Goal: Information Seeking & Learning: Learn about a topic

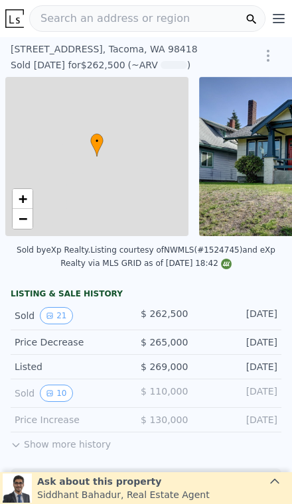
scroll to position [0, 5]
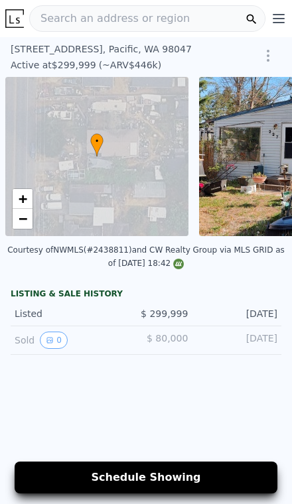
scroll to position [0, 5]
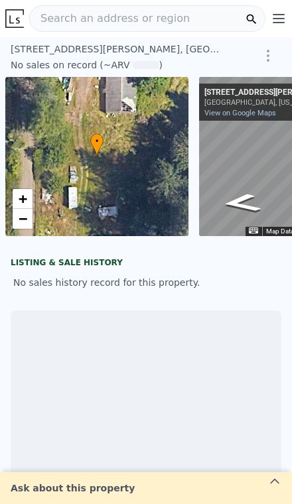
scroll to position [0, 96]
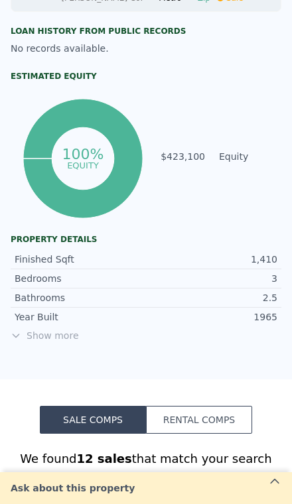
click at [56, 337] on span "Show more" at bounding box center [146, 335] width 271 height 13
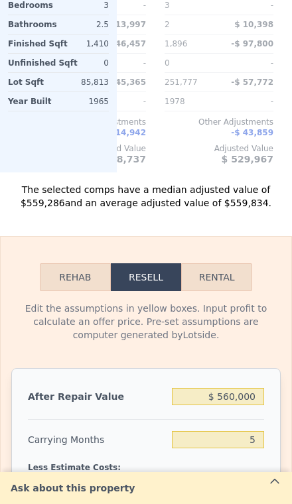
scroll to position [1903, 0]
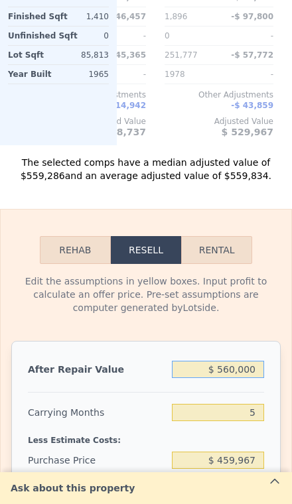
click at [251, 372] on input "$ 560,000" at bounding box center [218, 369] width 92 height 17
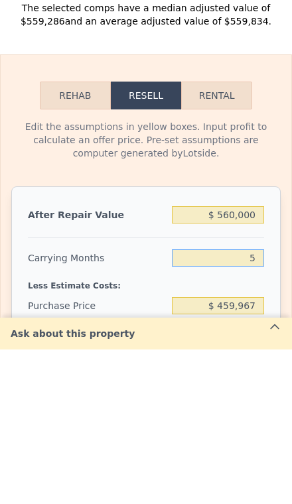
click at [259, 404] on input "5" at bounding box center [218, 412] width 92 height 17
type input "6"
type input "$ 25,958"
type input "3"
type input "$ 38,084"
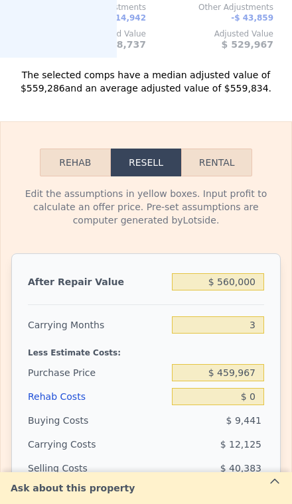
scroll to position [1991, 0]
click at [259, 372] on input "$ 459,967" at bounding box center [218, 372] width 92 height 17
type input "5"
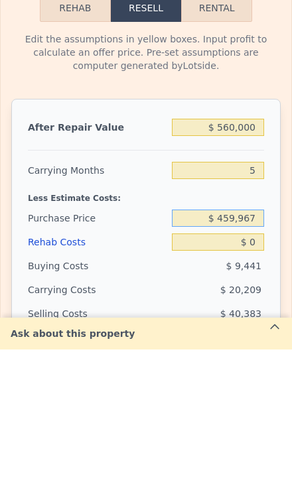
type input "$ 30,000"
type input "$ 4"
type input "$ 380,000"
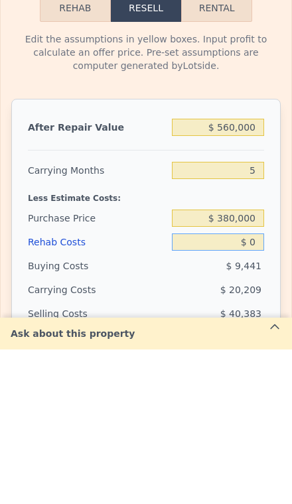
click at [255, 388] on input "$ 0" at bounding box center [218, 396] width 92 height 17
type input "$ 114,443"
type input "$ 6"
type input "$ 114,437"
type input "$ 60"
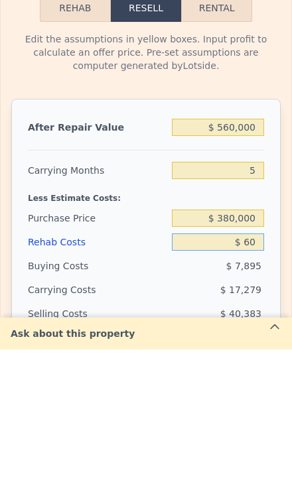
type input "$ 114,382"
type input "$ 600"
type input "$ 113,813"
type input "$ 6,000"
type input "$ 108,127"
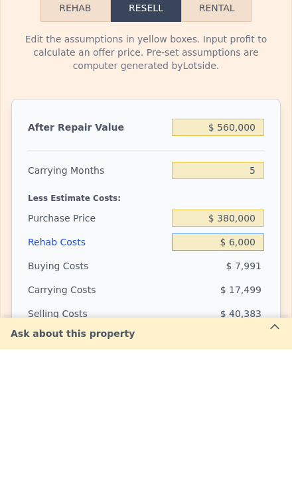
type input "$ 60,000"
type input "$ 51,283"
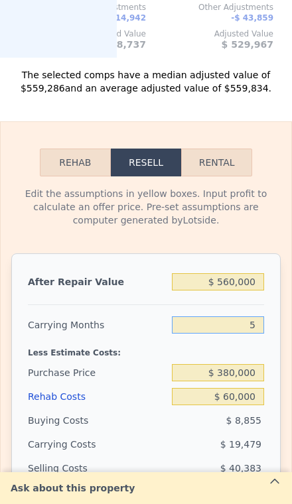
click at [260, 332] on input "5" at bounding box center [218, 325] width 92 height 17
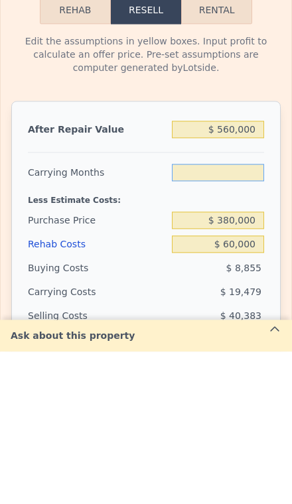
type input "3"
type input "$ 59,075"
type input "3"
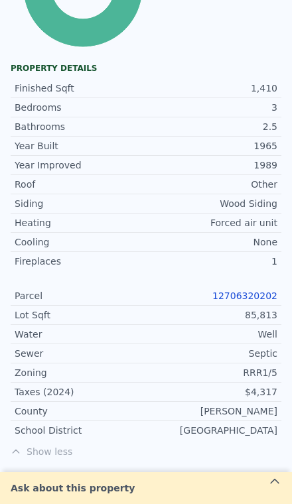
scroll to position [729, 0]
click at [254, 298] on link "12706320202" at bounding box center [244, 296] width 65 height 11
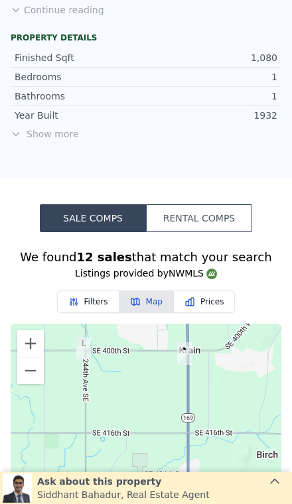
scroll to position [980, 0]
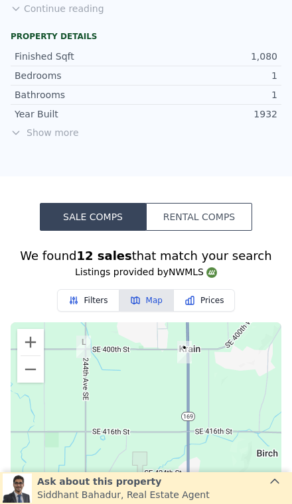
click at [55, 126] on span "Show more" at bounding box center [146, 132] width 271 height 13
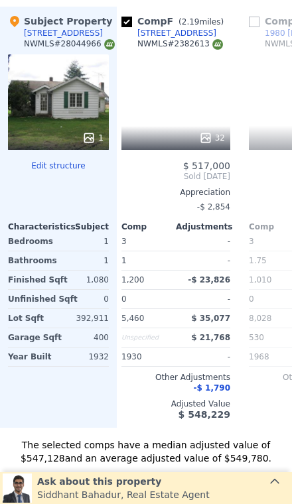
scroll to position [0, 640]
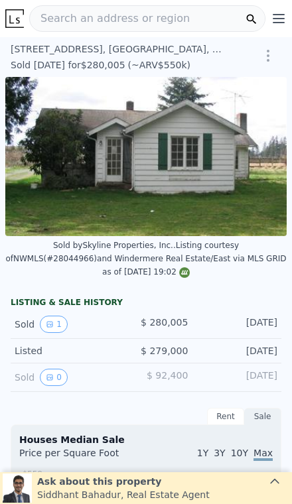
scroll to position [0, 194]
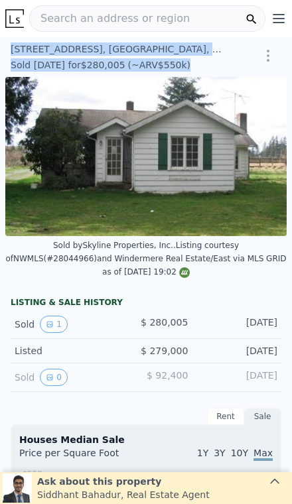
click at [204, 292] on div "LISTING & SALE HISTORY Sold 1 $ 280,005 Nov 6, 2008 Listed $ 279,000 Mar 13, 20…" at bounding box center [146, 342] width 271 height 100
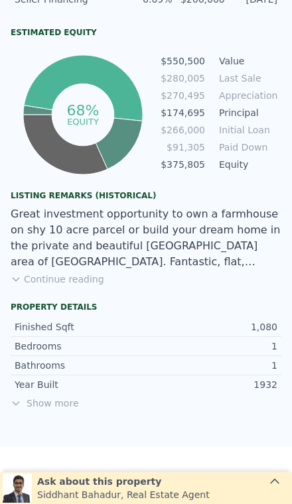
scroll to position [701, 0]
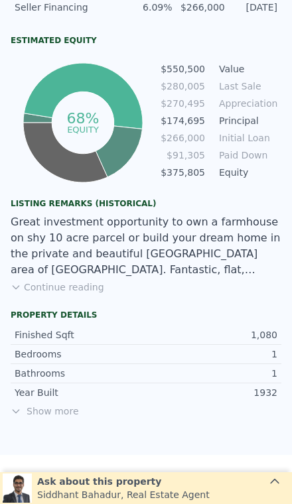
click at [82, 281] on button "Continue reading" at bounding box center [58, 287] width 94 height 13
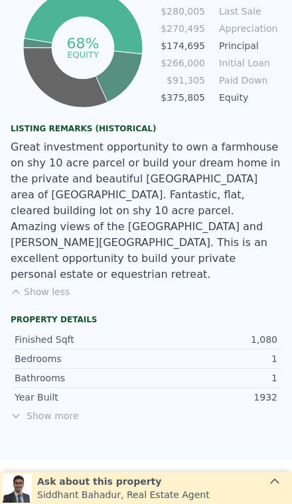
click at [54, 409] on span "Show more" at bounding box center [146, 415] width 271 height 13
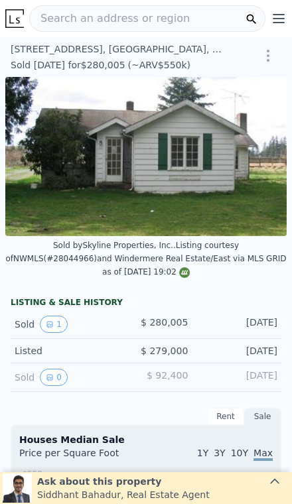
scroll to position [0, 0]
click at [21, 47] on div "40229 264th Ave SE , King County , WA 98022" at bounding box center [118, 48] width 215 height 13
copy div "40229 264th Ave SE ,"
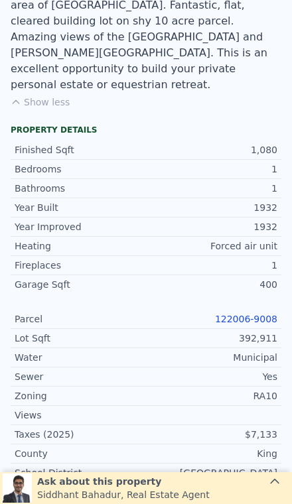
scroll to position [959, 0]
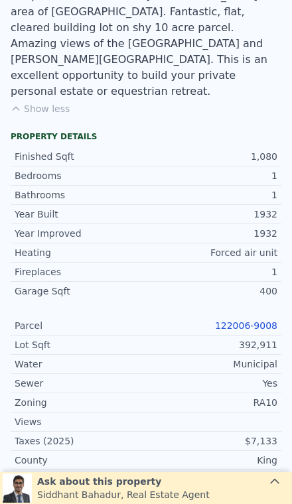
click at [259, 320] on link "122006-9008" at bounding box center [246, 325] width 62 height 11
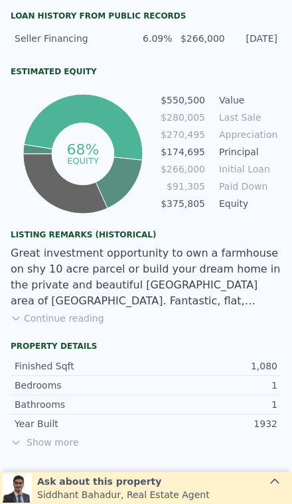
scroll to position [671, 0]
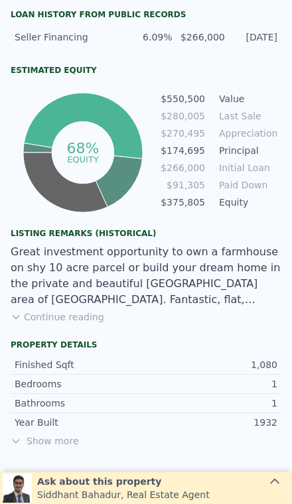
click at [74, 311] on button "Continue reading" at bounding box center [58, 317] width 94 height 13
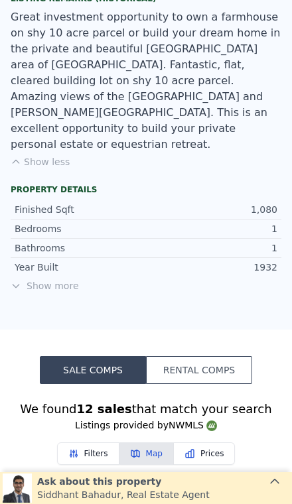
click at [72, 279] on span "Show more" at bounding box center [146, 285] width 271 height 13
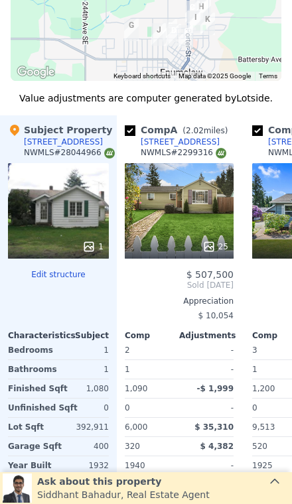
click at [210, 399] on div "-" at bounding box center [208, 408] width 52 height 19
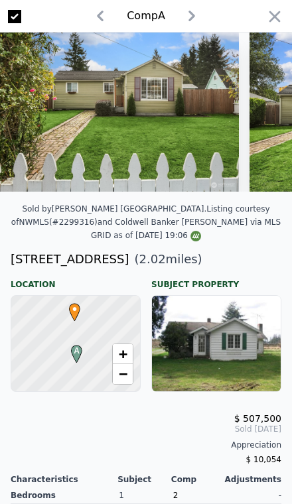
click at [275, 25] on icon "button" at bounding box center [274, 16] width 19 height 19
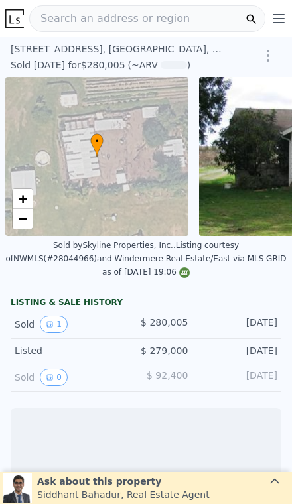
scroll to position [0, 5]
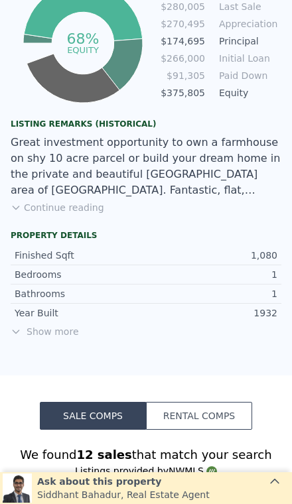
click at [56, 325] on span "Show more" at bounding box center [146, 331] width 271 height 13
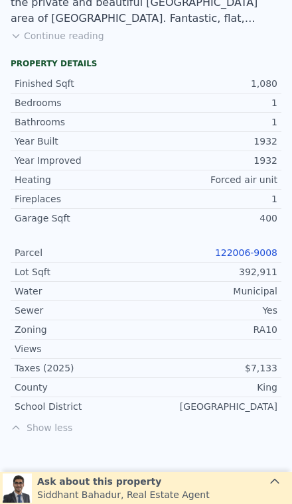
scroll to position [998, 0]
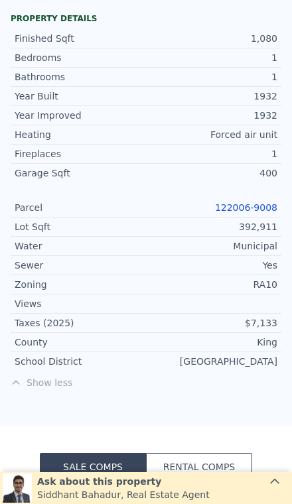
click at [240, 202] on link "122006-9008" at bounding box center [246, 207] width 62 height 11
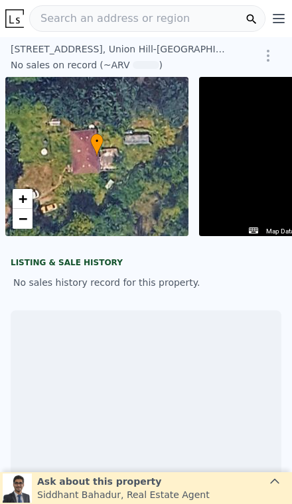
scroll to position [0, 96]
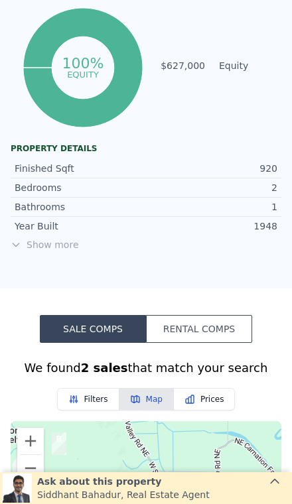
click at [57, 244] on span "Show more" at bounding box center [146, 244] width 271 height 13
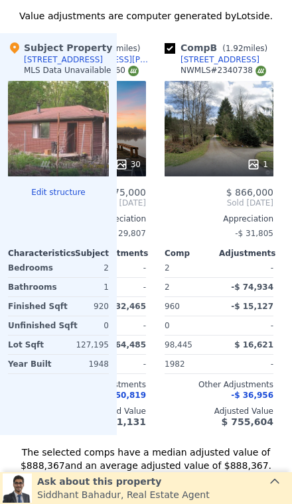
scroll to position [1555, 0]
click at [238, 352] on div "$ 16,621" at bounding box center [248, 345] width 52 height 19
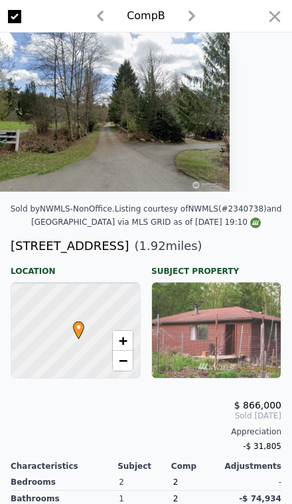
click at [266, 25] on icon "button" at bounding box center [274, 16] width 19 height 19
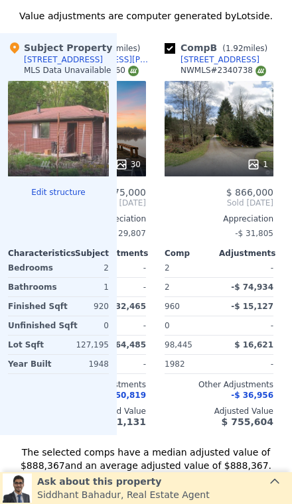
scroll to position [0, 88]
click at [231, 119] on div "1" at bounding box center [219, 129] width 109 height 96
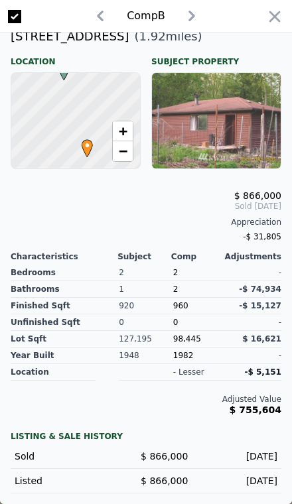
scroll to position [210, 0]
click at [279, 14] on icon "button" at bounding box center [274, 16] width 19 height 19
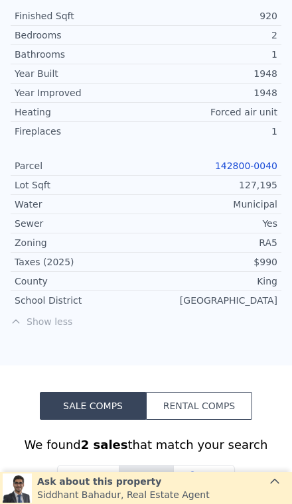
scroll to position [798, 0]
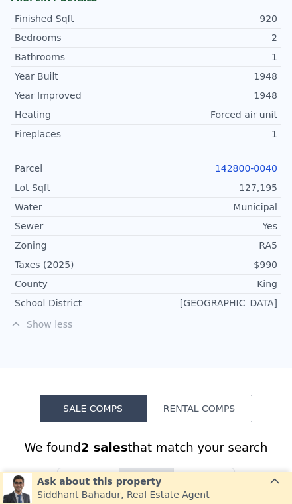
click at [253, 171] on link "142800-0040" at bounding box center [246, 168] width 62 height 11
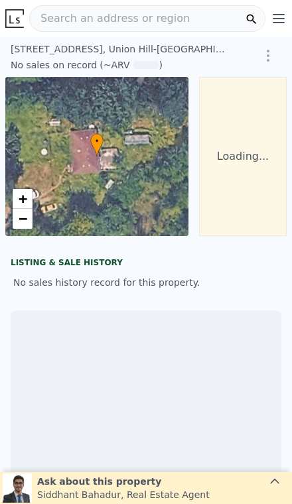
scroll to position [0, 96]
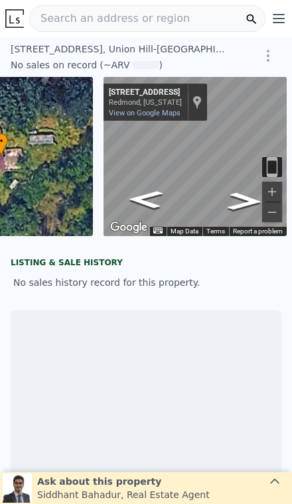
click at [175, 20] on span "Search an address or region" at bounding box center [110, 19] width 160 height 16
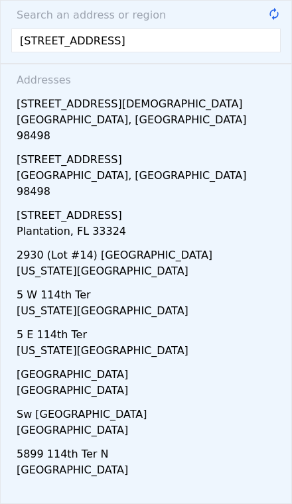
type input "[STREET_ADDRESS]"
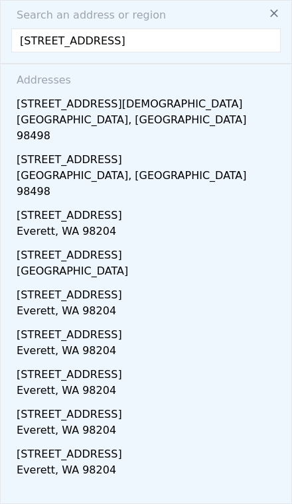
click at [190, 114] on div "Lakewood, WA 98498" at bounding box center [149, 129] width 264 height 35
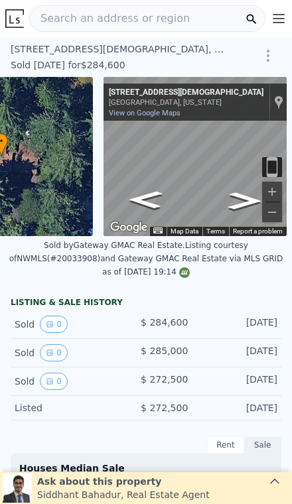
type input "-$ 295,239"
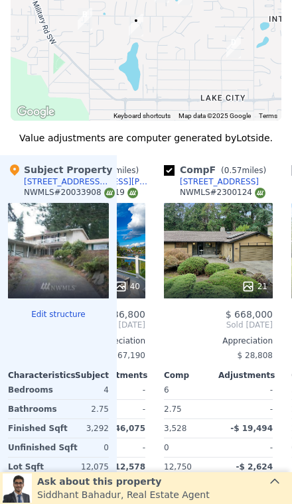
scroll to position [1613, 0]
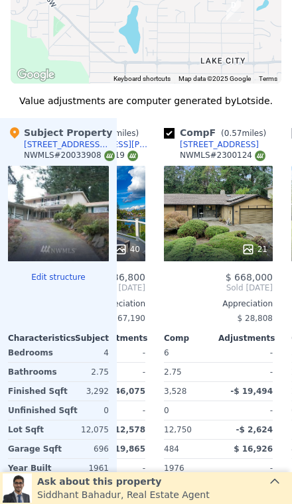
click at [188, 386] on div "3,528" at bounding box center [190, 391] width 52 height 19
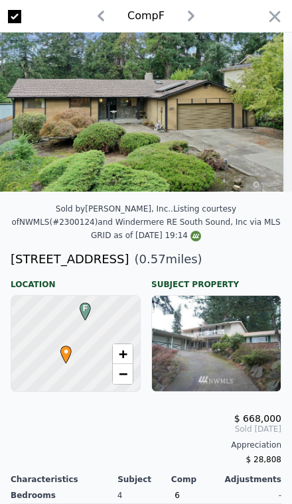
click at [210, 413] on div "$ 668,000" at bounding box center [146, 418] width 271 height 11
click at [270, 15] on icon "button" at bounding box center [274, 16] width 19 height 19
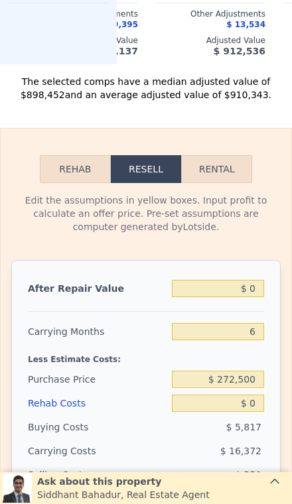
scroll to position [2088, 0]
click at [246, 296] on input "$ 0" at bounding box center [218, 288] width 92 height 17
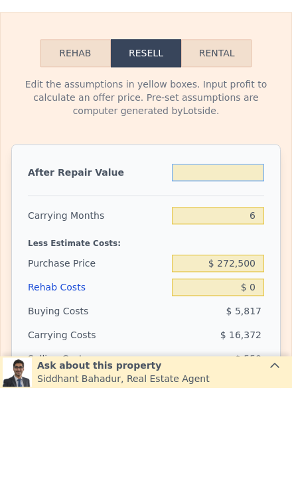
type input "$ 8"
type input "-$ 295,231"
type input "$ 85"
type input "-$ 295,160"
type input "$ 850"
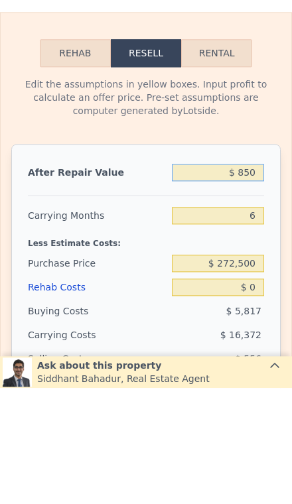
type input "-$ 294,451"
type input "$ 8,500"
type input "-$ 287,361"
type input "$ 85,000"
type input "-$ 216,455"
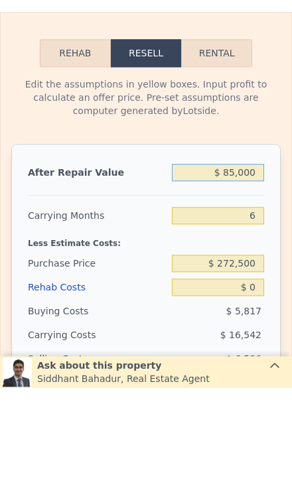
type input "$ 850,000"
type input "$ 492,600"
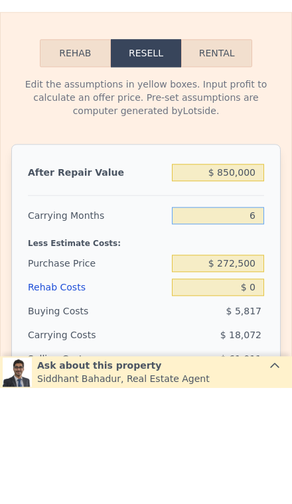
click at [262, 323] on input "6" at bounding box center [218, 331] width 92 height 17
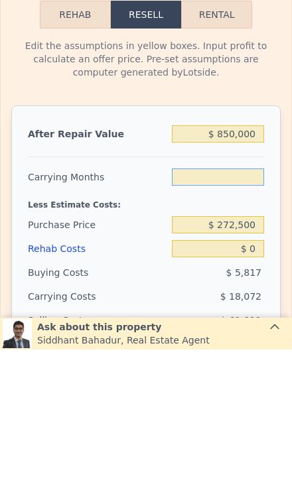
type input "3"
type input "$ 501,636"
type input "3"
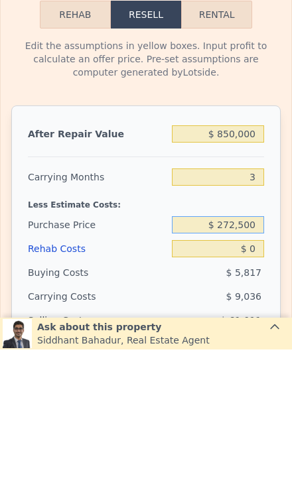
click at [242, 371] on input "$ 272,500" at bounding box center [218, 379] width 92 height 17
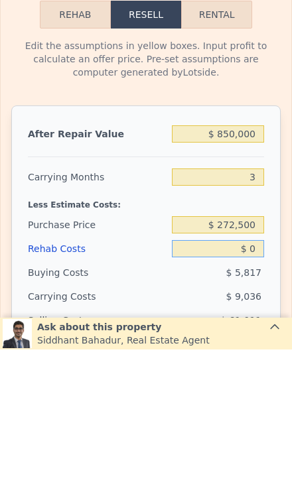
click at [263, 395] on input "$ 0" at bounding box center [218, 403] width 92 height 17
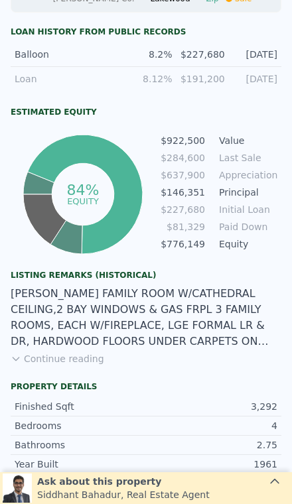
scroll to position [728, 0]
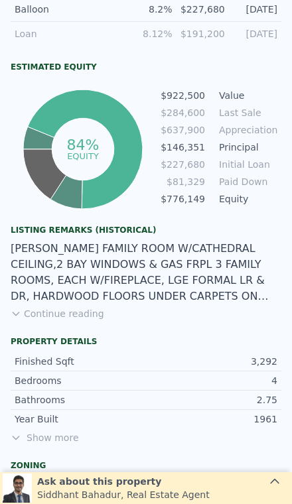
click at [72, 318] on button "Continue reading" at bounding box center [58, 313] width 94 height 13
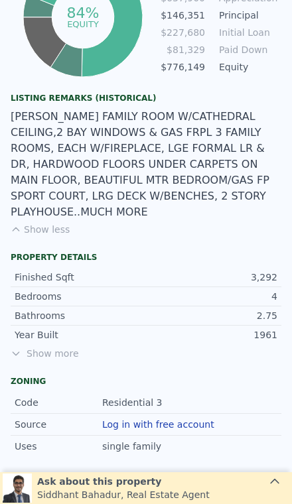
click at [56, 347] on span "Show more" at bounding box center [146, 353] width 271 height 13
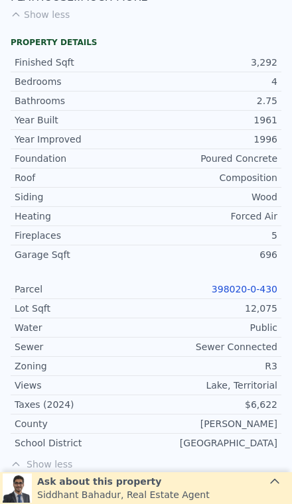
scroll to position [1096, 0]
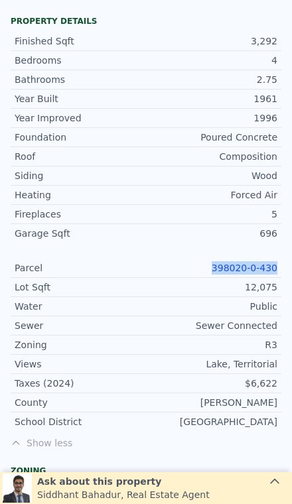
copy link "398020-0-430"
click at [169, 377] on div "$6,622" at bounding box center [211, 383] width 131 height 13
click at [245, 263] on link "398020-0-430" at bounding box center [245, 268] width 66 height 11
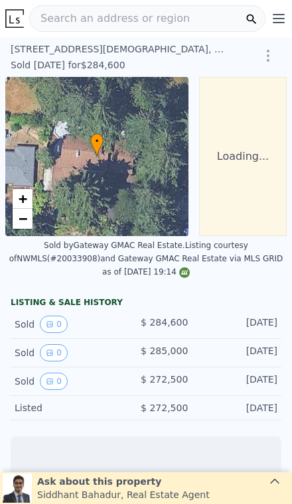
scroll to position [0, 5]
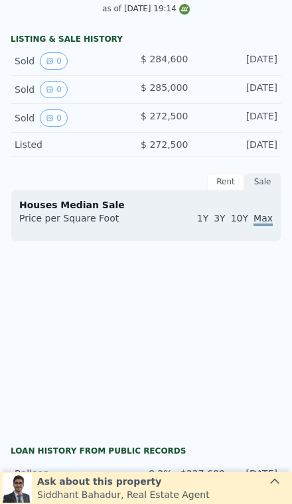
type input "-$ 295,239"
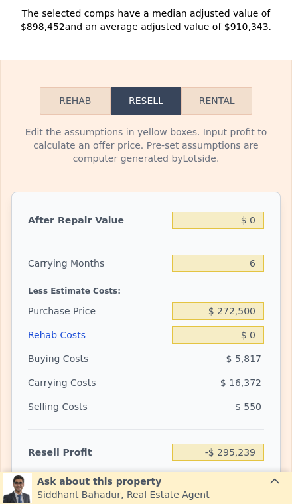
scroll to position [2162, 0]
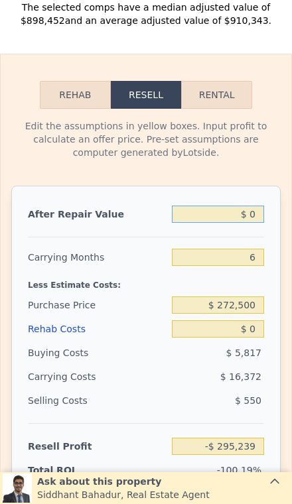
click at [261, 214] on input "$ 0" at bounding box center [218, 214] width 92 height 17
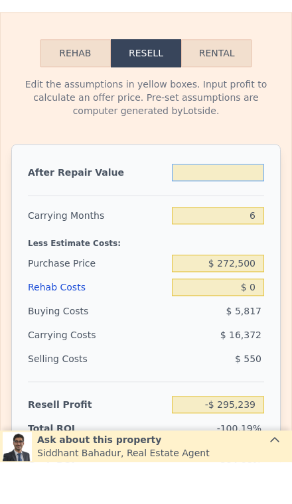
type input "$ 8"
type input "-$ 295,231"
type input "$ 85"
type input "-$ 295,160"
type input "$ 850"
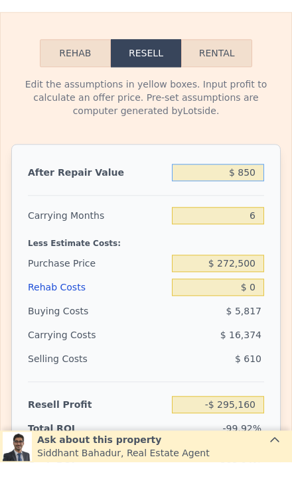
type input "-$ 294,451"
type input "$ 8,500"
type input "-$ 287,361"
type input "$ 85,000"
type input "-$ 216,455"
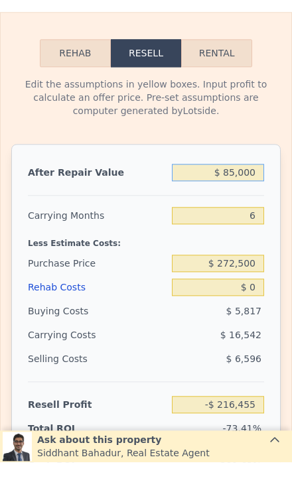
type input "$ 850,000"
type input "$ 492,600"
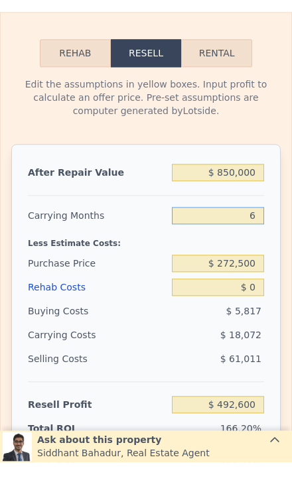
click at [259, 249] on input "6" at bounding box center [218, 257] width 92 height 17
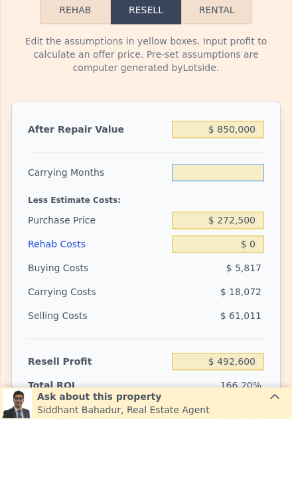
type input "3"
type input "$ 501,636"
type input "3"
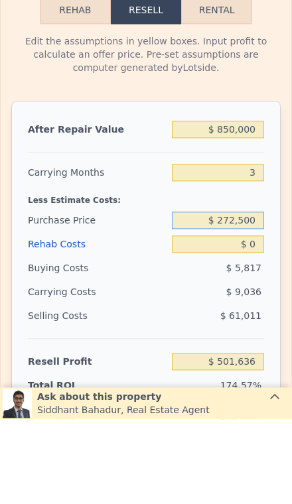
click at [253, 297] on input "$ 272,500" at bounding box center [218, 305] width 92 height 17
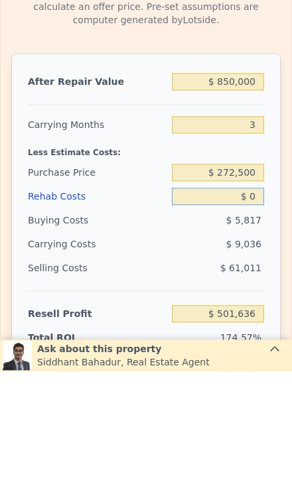
click at [249, 320] on input "$ 0" at bounding box center [218, 328] width 92 height 17
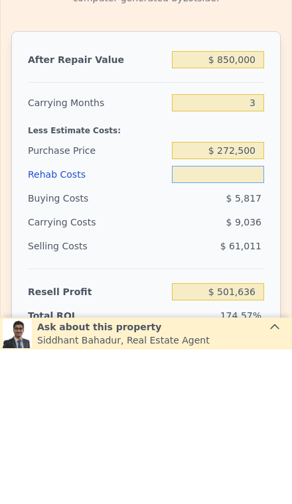
type input "$ 6"
type input "$ 501,630"
type input "$ 60"
type input "$ 501,575"
type input "$ 600"
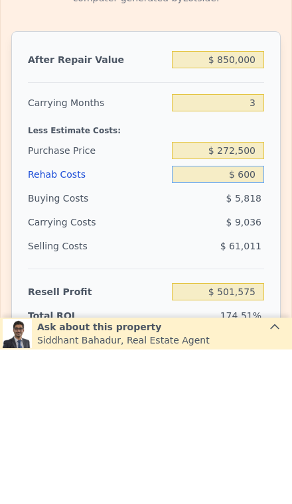
type input "$ 501,014"
type input "$ 6,000"
type input "$ 495,408"
type input "$ 60,000"
type input "$ 439,356"
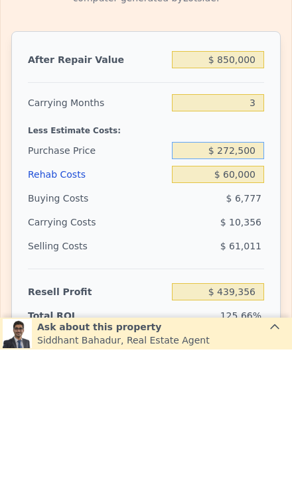
click at [255, 297] on input "$ 272,500" at bounding box center [218, 305] width 92 height 17
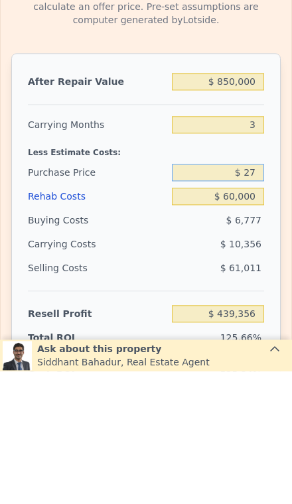
type input "$ 2"
type input "$ 550,000"
type input "$ 150,386"
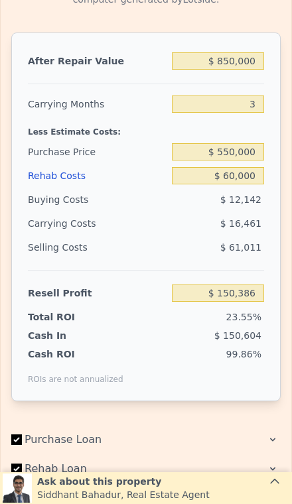
scroll to position [2358, 0]
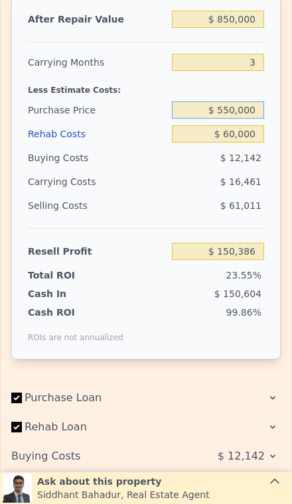
click at [253, 109] on input "$ 550,000" at bounding box center [218, 110] width 92 height 17
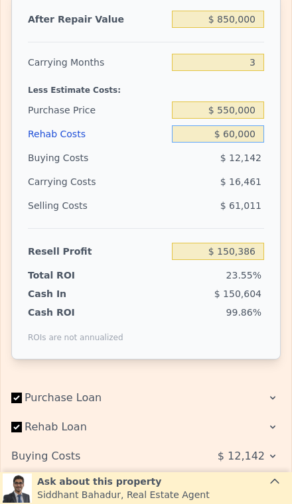
click at [243, 141] on input "$ 60,000" at bounding box center [218, 133] width 92 height 17
type input "$ 6,000"
type input "$ 206,438"
type input "$ 600"
type input "$ 212,044"
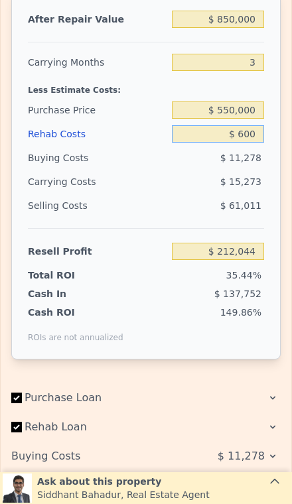
type input "$ 60"
type input "$ 212,605"
type input "$ 6"
type input "$ 212,660"
type input "$ 7"
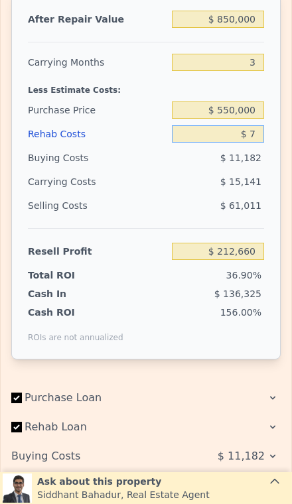
type input "$ 212,659"
type input "$ 70"
type input "$ 212,592"
type input "$ 700"
type input "$ 211,940"
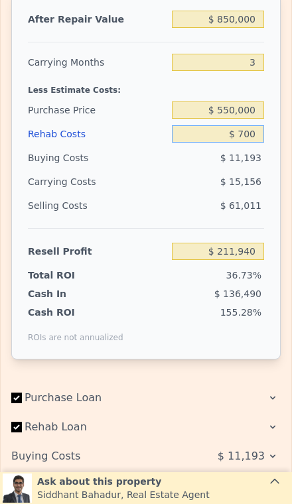
type input "$ 7,000"
type input "$ 205,401"
type input "$ 70,000"
type input "$ 140,007"
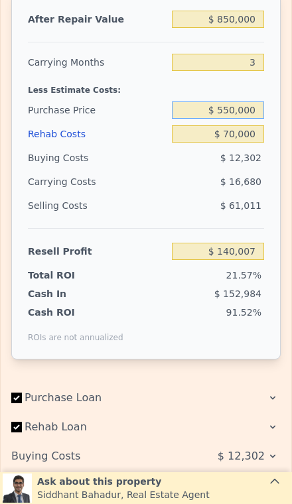
click at [250, 115] on input "$ 550,000" at bounding box center [218, 110] width 92 height 17
type input "$ 5"
type input "$ 600,000"
type input "$ 87,940"
click at [249, 113] on input "$ 600,000" at bounding box center [218, 110] width 92 height 17
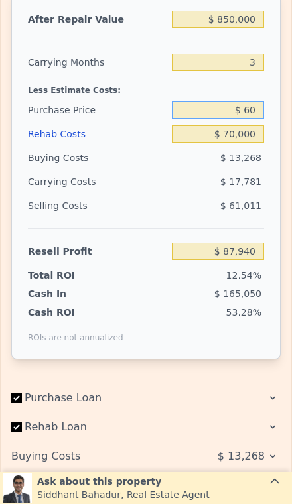
type input "$ 6"
type input "$ 580,000"
type input "$ 108,768"
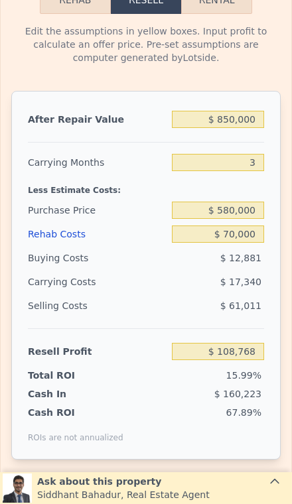
scroll to position [2247, 0]
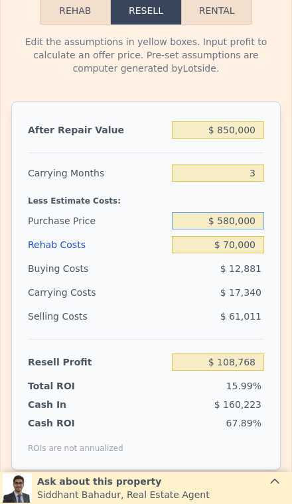
click at [250, 228] on input "$ 580,000" at bounding box center [218, 220] width 92 height 17
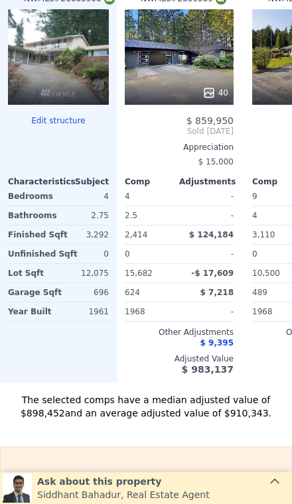
scroll to position [0, 0]
click at [74, 85] on div at bounding box center [58, 93] width 101 height 24
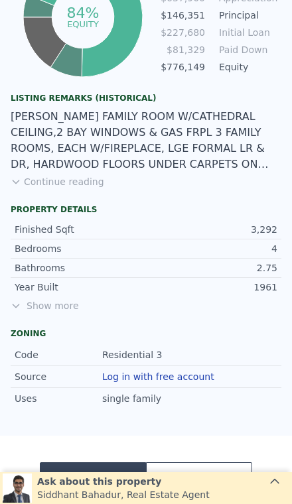
scroll to position [858, 0]
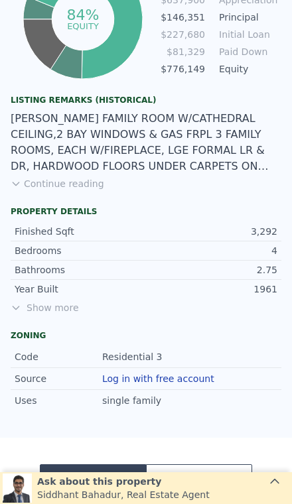
click at [46, 283] on div "Year Built" at bounding box center [80, 289] width 131 height 13
click at [62, 305] on span "Show more" at bounding box center [146, 307] width 271 height 13
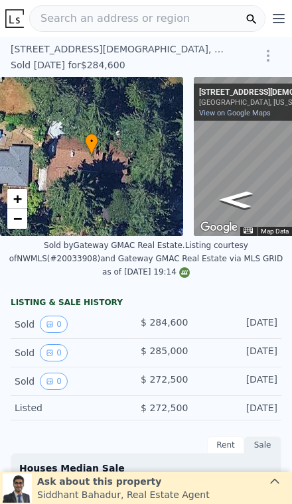
scroll to position [0, 0]
click at [15, 224] on span "−" at bounding box center [17, 218] width 9 height 17
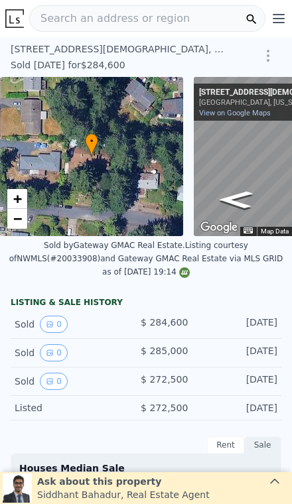
click at [18, 225] on span "−" at bounding box center [17, 218] width 9 height 17
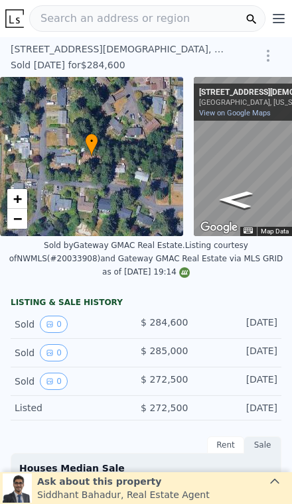
click at [24, 221] on link "−" at bounding box center [17, 219] width 20 height 20
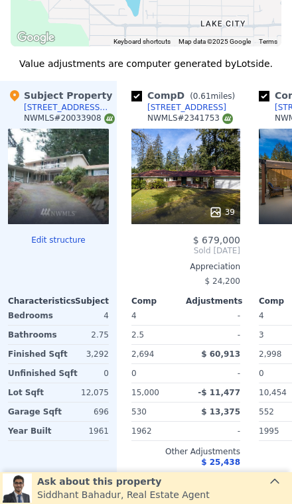
scroll to position [0, 374]
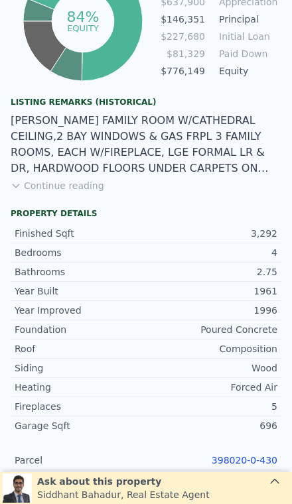
type input "$ 922,000"
type input "6"
type input "$ 0"
type input "$ 559,335"
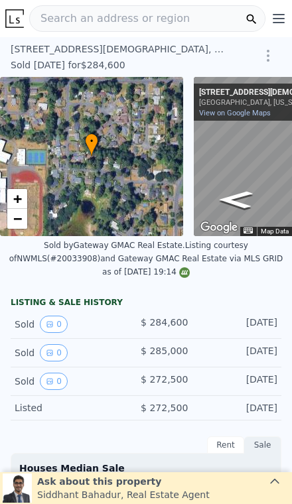
scroll to position [0, 0]
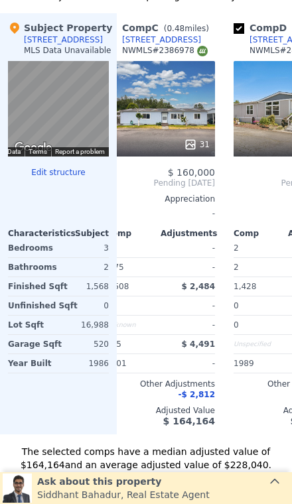
scroll to position [1436, 0]
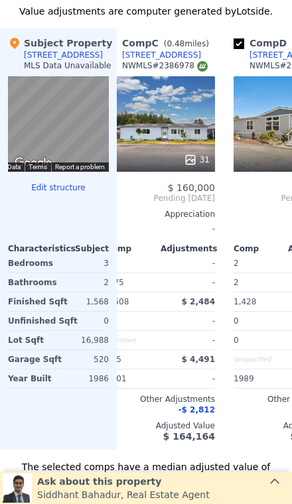
click at [195, 157] on icon at bounding box center [190, 159] width 13 height 13
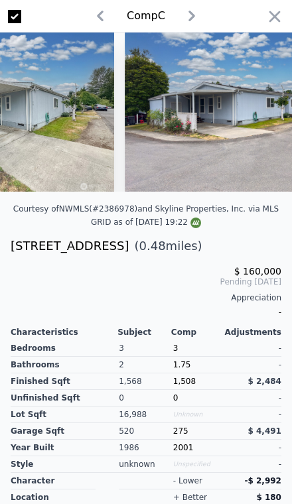
scroll to position [0, 370]
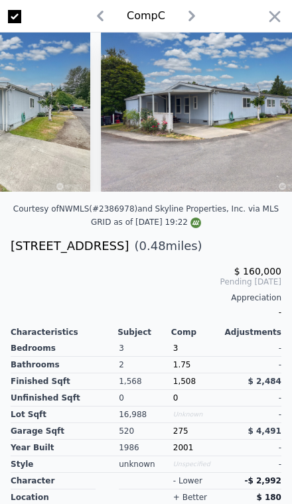
click at [271, 23] on icon "button" at bounding box center [274, 16] width 19 height 19
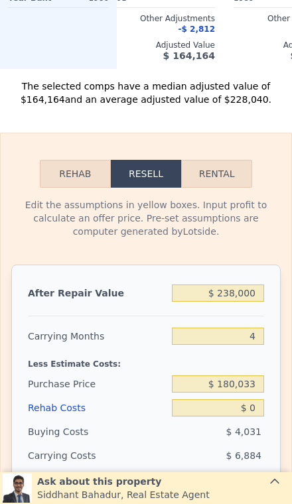
scroll to position [1834, 0]
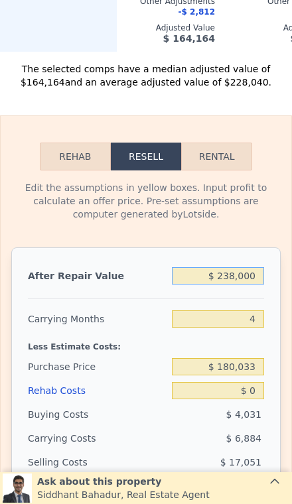
click at [259, 271] on input "$ 238,000" at bounding box center [218, 275] width 92 height 17
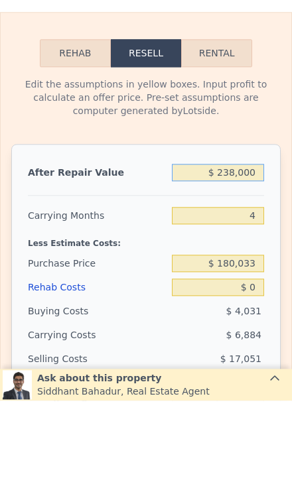
type input "$ 23,800"
type input "-$ 169,063"
type input "$ 2,380"
type input "-$ 188,970"
type input "$ 238"
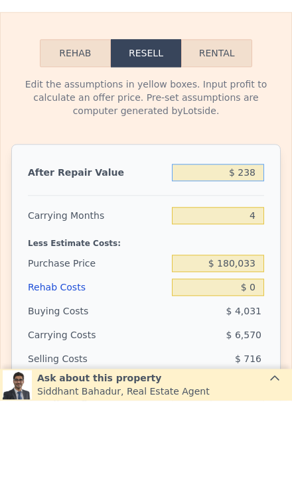
type input "-$ 190,960"
type input "$ 23"
type input "-$ 191,160"
type input "$ 2"
type input "-$ 191,179"
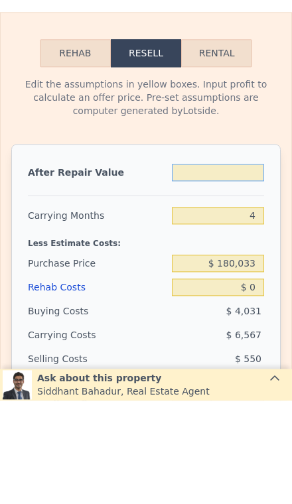
type input "$ 4"
type input "-$ 191,177"
type input "$ 47"
type input "-$ 191,137"
type input "$ 470"
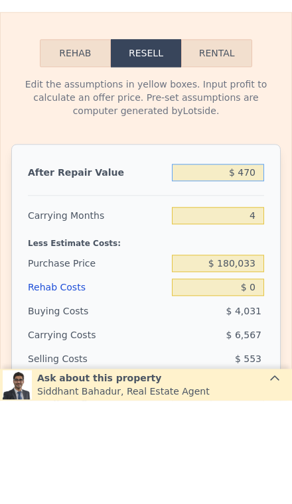
type input "-$ 190,746"
type input "$ 4,700"
type input "-$ 186,814"
type input "$ 47,000"
type input "-$ 147,503"
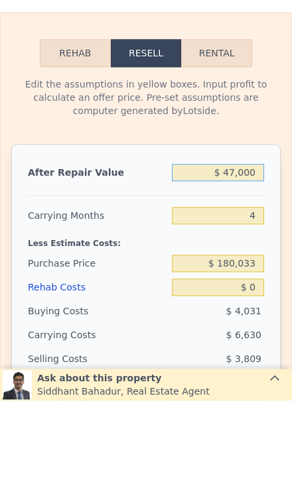
type input "$ 470,000"
type input "$ 245,607"
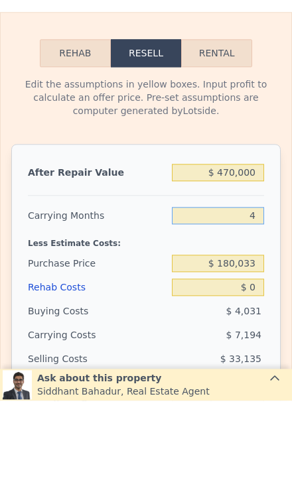
click at [258, 311] on input "4" at bounding box center [218, 319] width 92 height 17
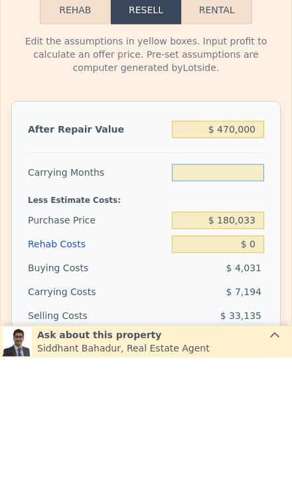
type input "3"
type input "$ 247,406"
type input "3"
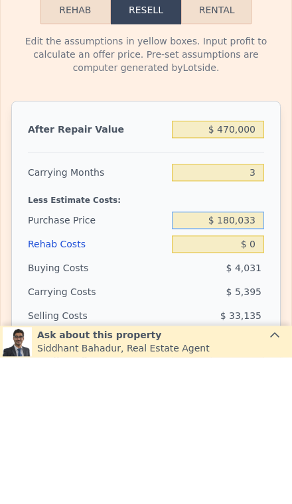
click at [249, 355] on div "$ 180,033" at bounding box center [218, 367] width 92 height 24
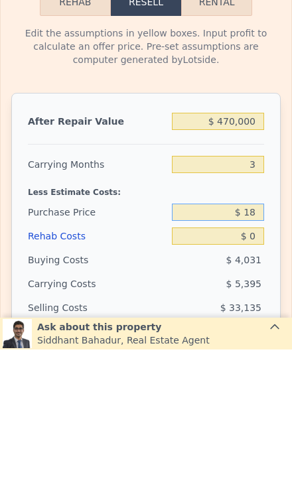
type input "$ 1"
type input "$ 255,000"
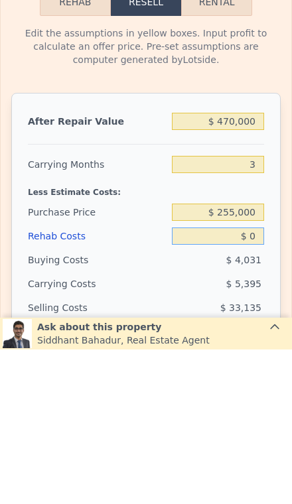
click at [255, 382] on input "$ 0" at bounding box center [218, 390] width 92 height 17
type input "$ 169,341"
type input "$ 7"
type input "$ 169,334"
type input "$ 70"
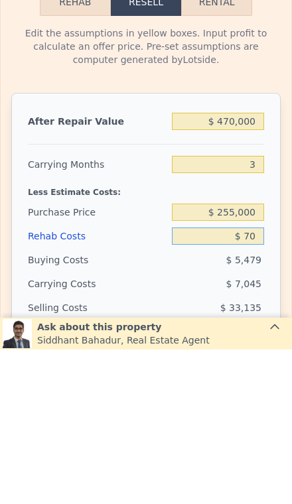
type input "$ 169,267"
type input "$ 700"
type input "$ 168,615"
type input "$ 7,000"
type input "$ 162,076"
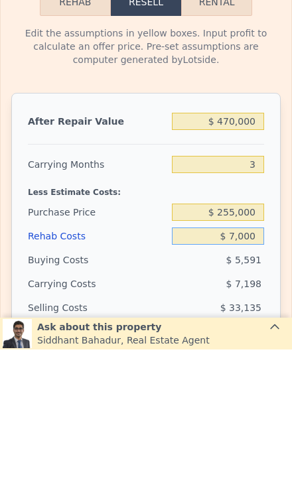
type input "$ 70,000"
type input "$ 96,682"
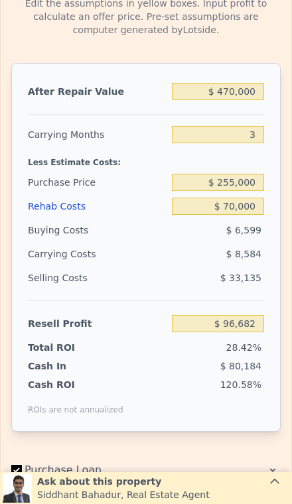
scroll to position [2016, 0]
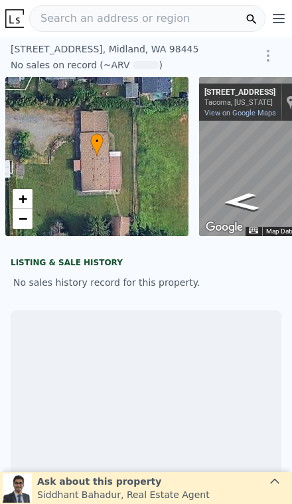
scroll to position [0, 96]
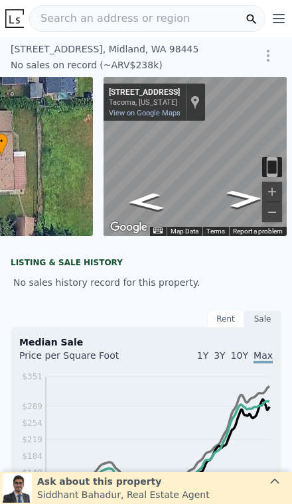
click at [17, 44] on div "[STREET_ADDRESS]" at bounding box center [118, 48] width 215 height 13
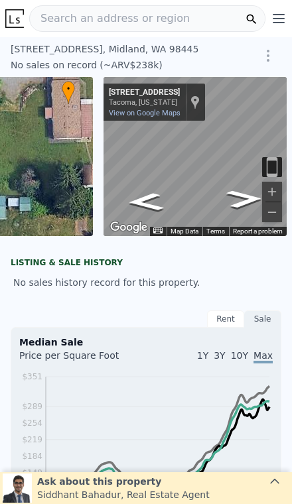
scroll to position [0, 0]
